Goal: Navigation & Orientation: Find specific page/section

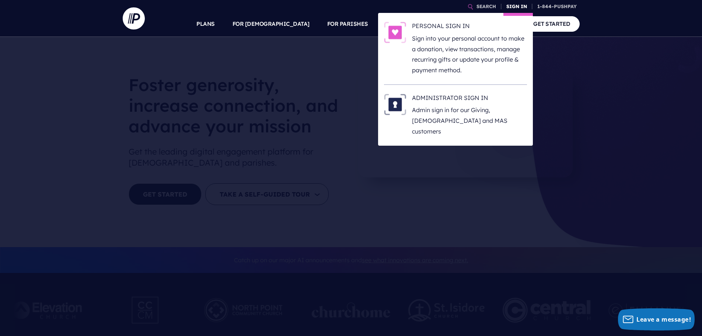
click at [509, 6] on link "SIGN IN" at bounding box center [517, 6] width 27 height 13
click at [444, 58] on p "Sign into your personal account to make a donation, view transactions, manage r…" at bounding box center [469, 54] width 115 height 42
click at [438, 108] on p "Admin sign in for our Giving, [DEMOGRAPHIC_DATA] and MAS customers" at bounding box center [469, 121] width 115 height 32
click at [459, 110] on p "Admin sign in for our Giving, [DEMOGRAPHIC_DATA] and MAS customers" at bounding box center [469, 121] width 115 height 32
click at [425, 114] on p "Admin sign in for our Giving, [DEMOGRAPHIC_DATA] and MAS customers" at bounding box center [469, 121] width 115 height 32
